Goal: Information Seeking & Learning: Learn about a topic

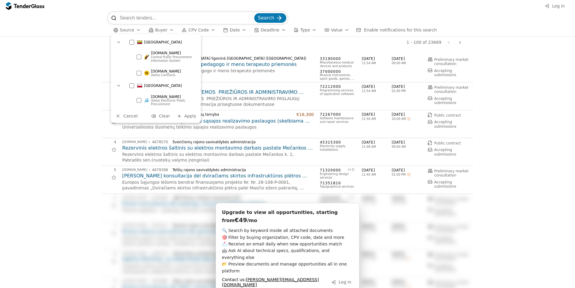
click at [161, 74] on span "(beta) Contracts" at bounding box center [163, 74] width 25 height 3
click at [181, 115] on div "button" at bounding box center [179, 116] width 16 height 16
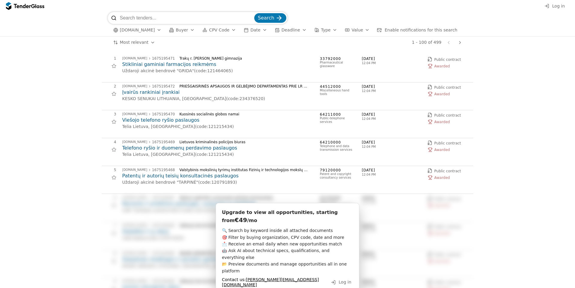
click at [141, 29] on span "[DOMAIN_NAME]" at bounding box center [137, 30] width 35 height 5
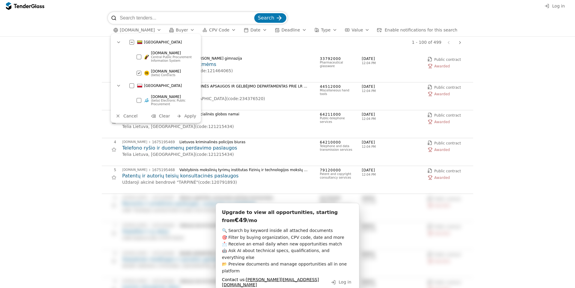
click at [139, 69] on div "[DOMAIN_NAME] (beta) Contracts" at bounding box center [165, 72] width 64 height 13
click at [142, 101] on div "[DOMAIN_NAME] (beta) Electronic Public Procurement" at bounding box center [165, 100] width 64 height 17
click at [183, 116] on button "Apply" at bounding box center [185, 115] width 23 height 7
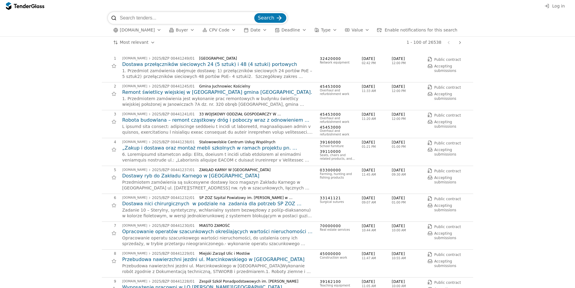
click at [183, 28] on span "Buyer" at bounding box center [182, 30] width 12 height 5
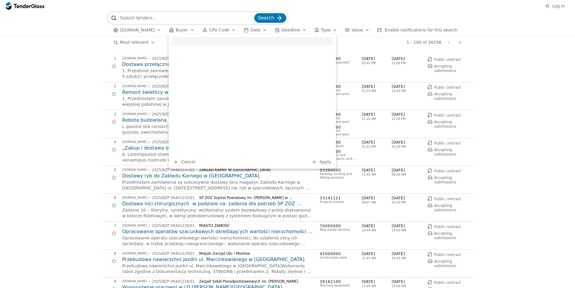
click at [184, 28] on span "Buyer" at bounding box center [182, 30] width 12 height 5
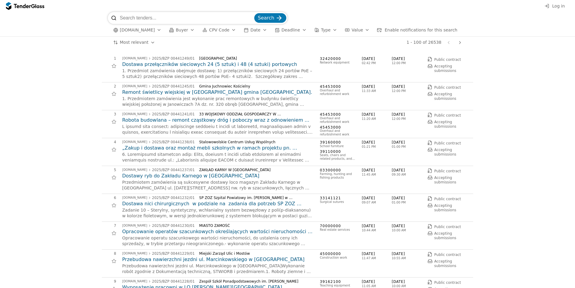
click at [187, 29] on span "Buyer" at bounding box center [182, 30] width 12 height 5
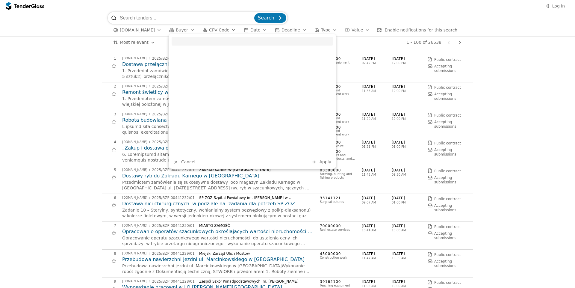
click at [188, 31] on button "Buyer" at bounding box center [182, 29] width 30 height 7
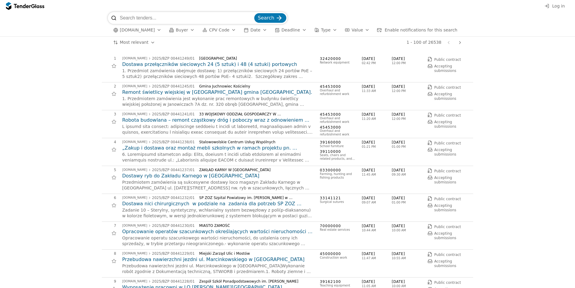
click at [174, 15] on input "search" at bounding box center [186, 18] width 133 height 12
click at [182, 159] on div at bounding box center [218, 157] width 192 height 12
copy div "pracowni"
click at [182, 20] on input "search" at bounding box center [186, 18] width 133 height 12
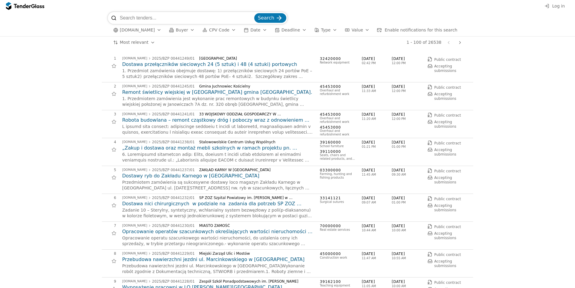
paste input "pracowni"
type input "pracowni"
click at [254, 13] on button "Search" at bounding box center [270, 18] width 32 height 10
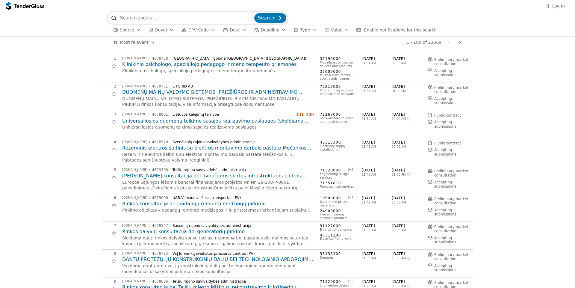
click at [244, 64] on h2 "Klinikinio psichologo, specialiojo pedagogo ir meno terapeuto priemonės" at bounding box center [218, 64] width 192 height 7
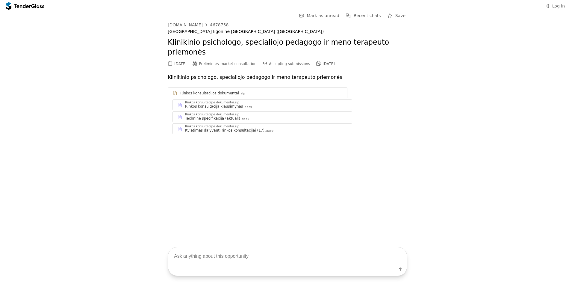
click at [245, 100] on div "Rinkos konsultacijos dokumentai.zip Rinkos konsultacija klausimynas .docx" at bounding box center [262, 105] width 179 height 10
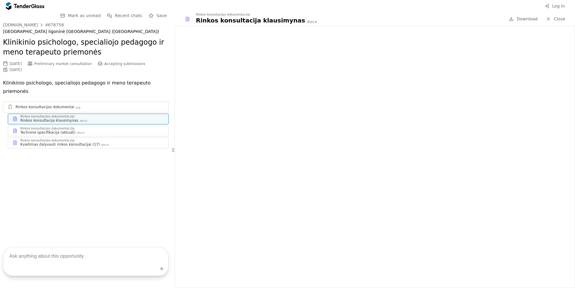
click at [131, 130] on div "Techninė specifikacija (aktuali) .docx" at bounding box center [91, 132] width 143 height 5
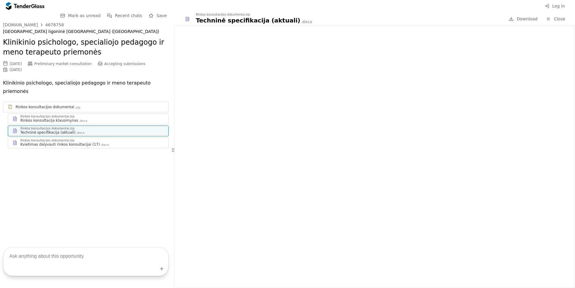
click at [557, 20] on span "Close" at bounding box center [558, 18] width 11 height 5
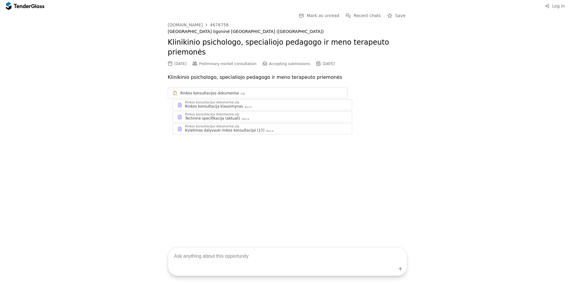
click at [221, 125] on div "Rinkos konsultacijos dokumentai.zip" at bounding box center [212, 126] width 54 height 3
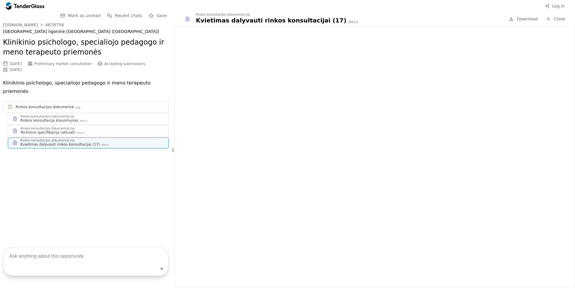
click at [100, 114] on div "Rinkos konsultacijos dokumentai.zip Rinkos konsultacija klausimynas .docx" at bounding box center [88, 119] width 160 height 10
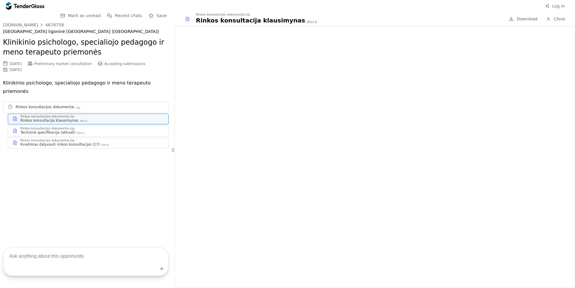
click at [121, 137] on link "Rinkos konsultacijos dokumentai.zip Kvietimas dalyvauti rinkos konsultacijai (1…" at bounding box center [88, 142] width 161 height 11
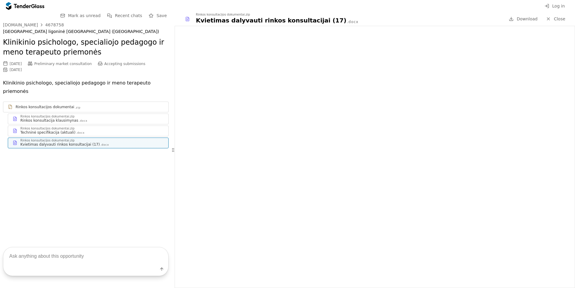
click at [122, 130] on div "Techninė specifikacija (aktuali) .docx" at bounding box center [91, 132] width 143 height 5
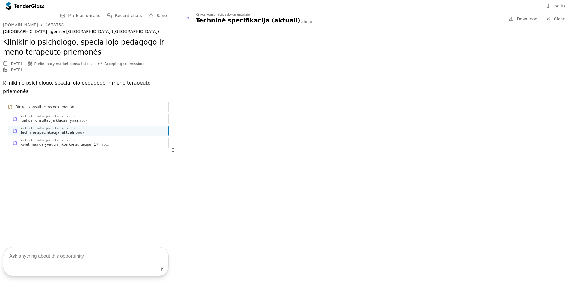
click at [74, 252] on textarea at bounding box center [85, 256] width 165 height 18
type textarea "summarize questions"
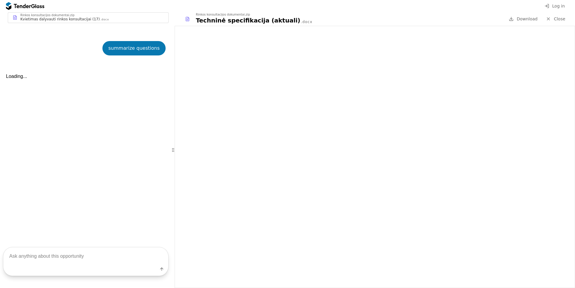
scroll to position [135, 0]
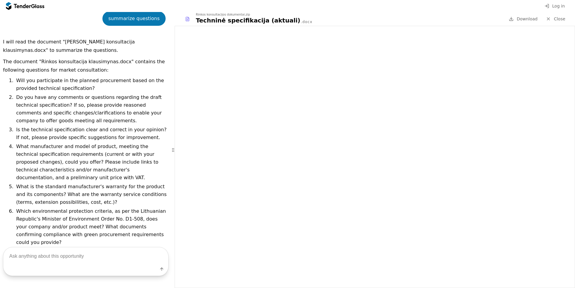
scroll to position [165, 0]
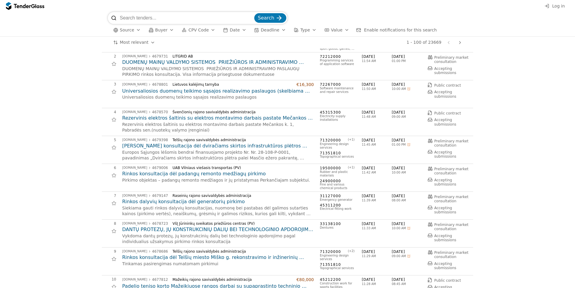
scroll to position [72, 0]
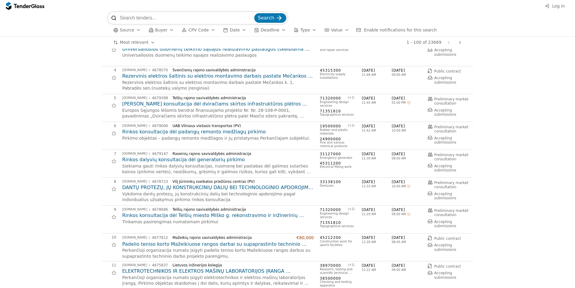
click at [186, 216] on h2 "Rinkos konsultacija dėl Telšių miesto Miško g. rekonstravimo ir inžinerinių sta…" at bounding box center [218, 215] width 192 height 7
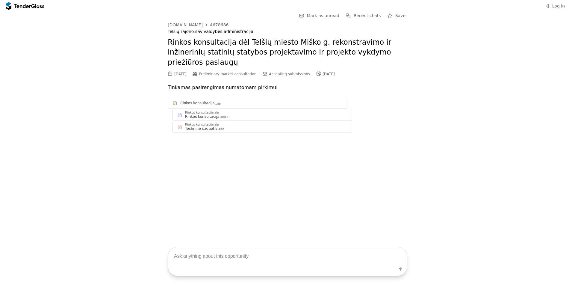
click at [229, 114] on div "Rinkos konsultacija .docx" at bounding box center [266, 116] width 162 height 5
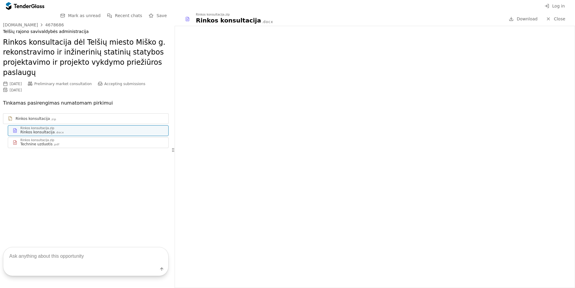
click at [81, 143] on div "Technine uzduotis .pdf" at bounding box center [91, 144] width 143 height 5
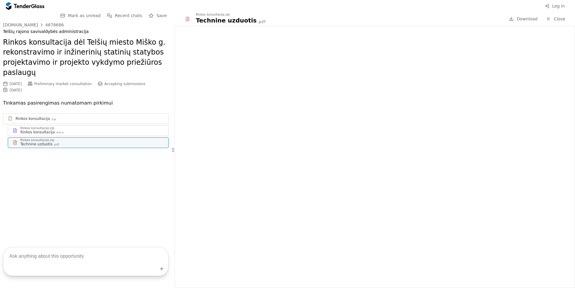
click at [550, 21] on div at bounding box center [548, 19] width 16 height 16
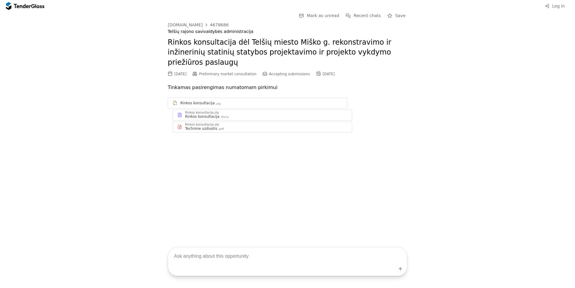
click at [227, 114] on div "Rinkos konsultacija .docx" at bounding box center [266, 116] width 162 height 5
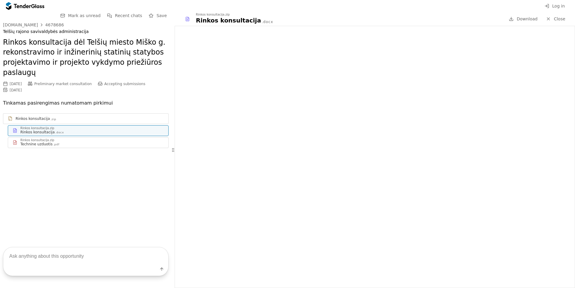
click at [552, 19] on link "Close" at bounding box center [555, 18] width 27 height 7
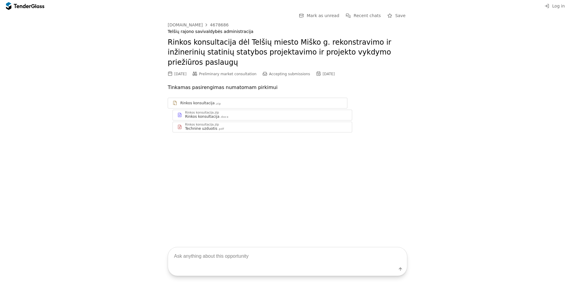
click at [320, 18] on span "Mark as unread" at bounding box center [322, 15] width 33 height 5
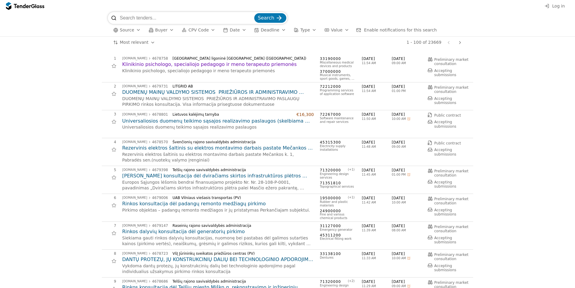
click at [222, 65] on h2 "Klinikinio psichologo, specialiojo pedagogo ir meno terapeuto priemonės" at bounding box center [218, 64] width 192 height 7
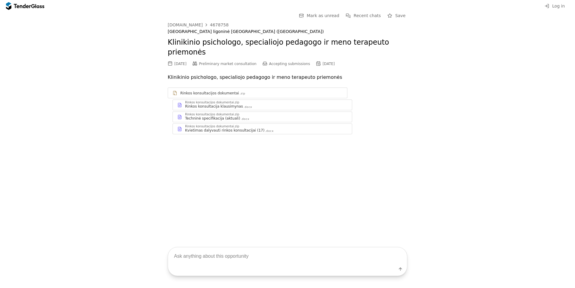
click at [333, 13] on span "Mark as unread" at bounding box center [322, 15] width 33 height 5
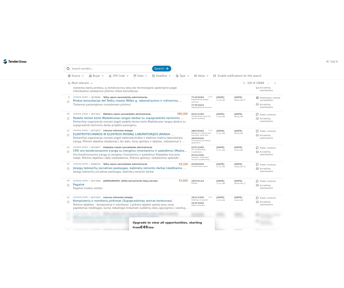
scroll to position [323, 0]
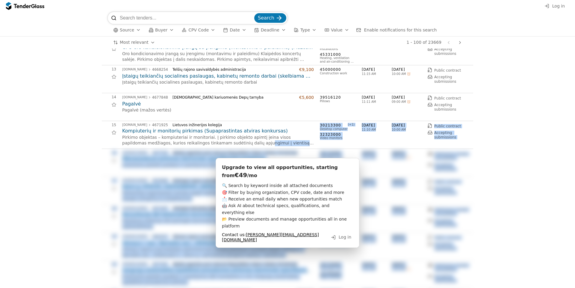
drag, startPoint x: 187, startPoint y: 144, endPoint x: 166, endPoint y: 152, distance: 22.2
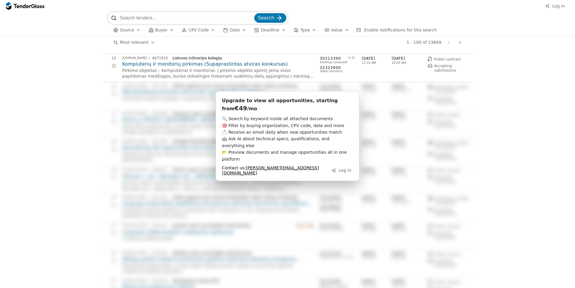
scroll to position [395, 0]
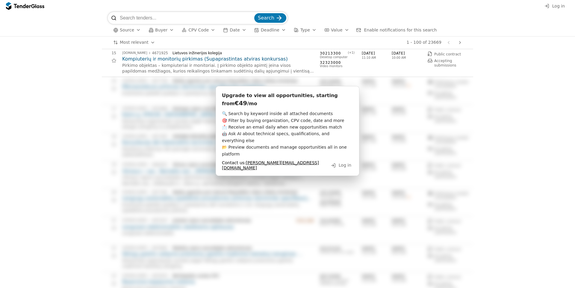
drag, startPoint x: 398, startPoint y: 191, endPoint x: 390, endPoint y: 196, distance: 10.0
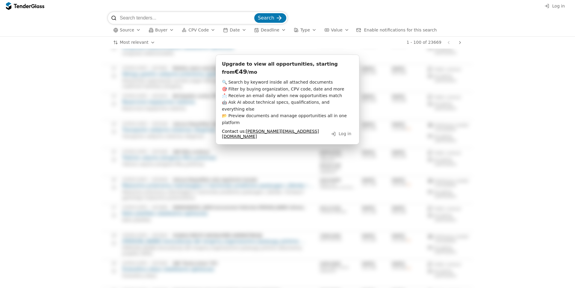
scroll to position [718, 0]
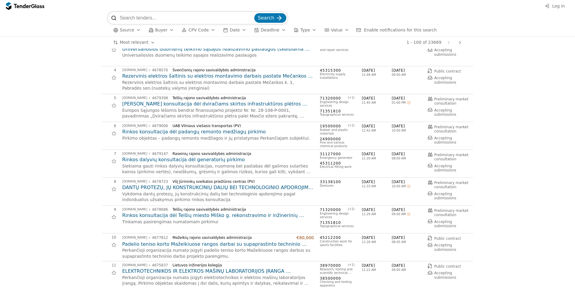
scroll to position [0, 0]
